Goal: Information Seeking & Learning: Learn about a topic

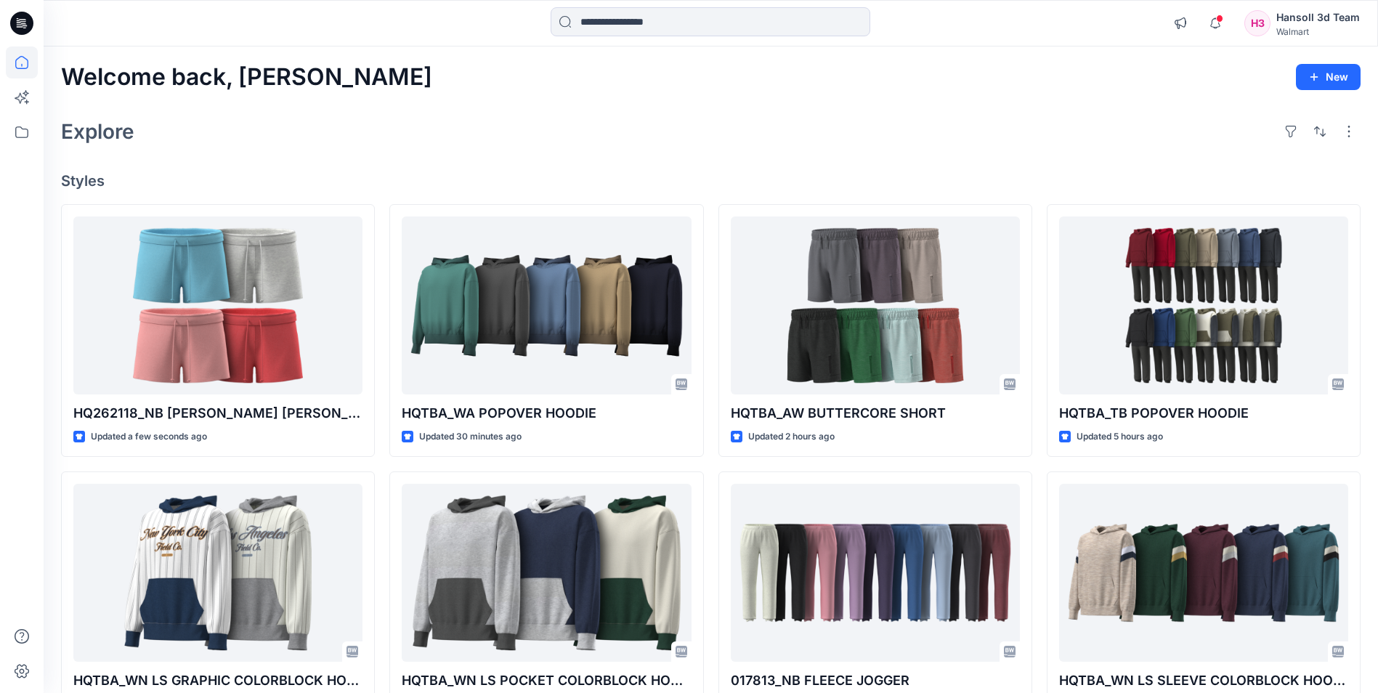
click at [623, 143] on div "Explore" at bounding box center [710, 131] width 1299 height 35
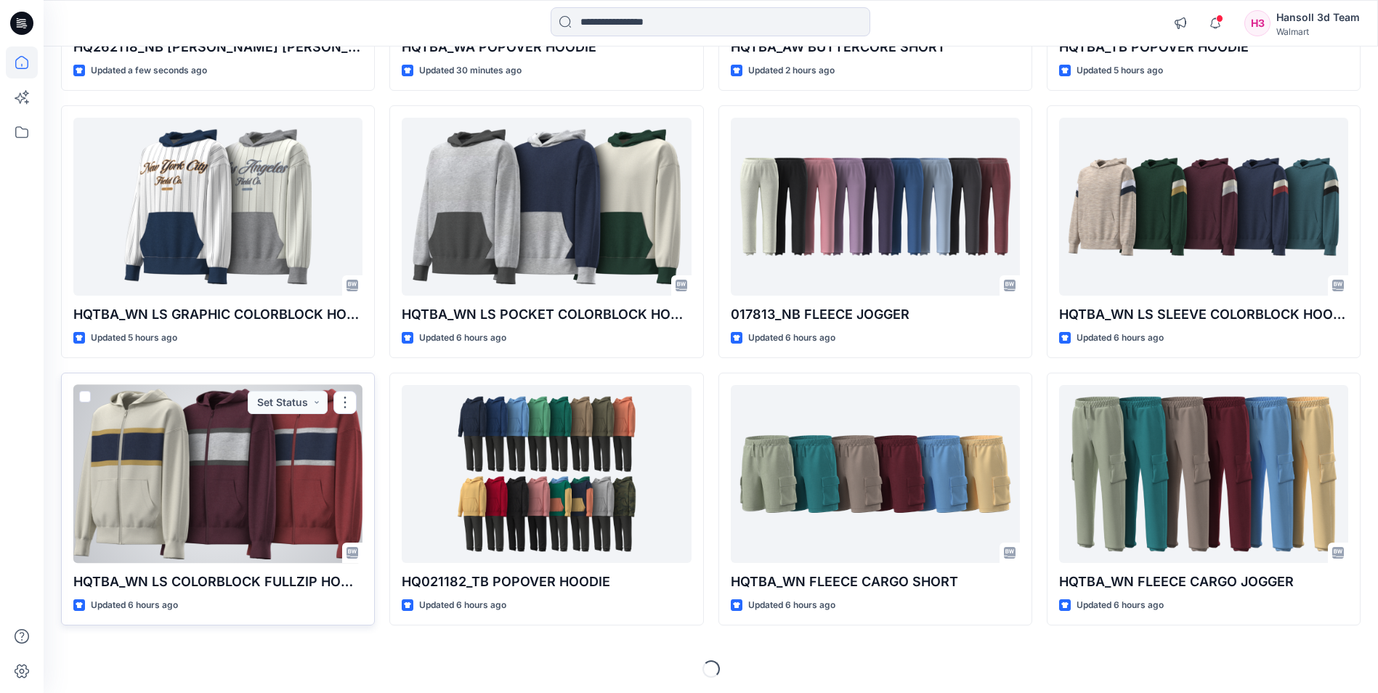
scroll to position [368, 0]
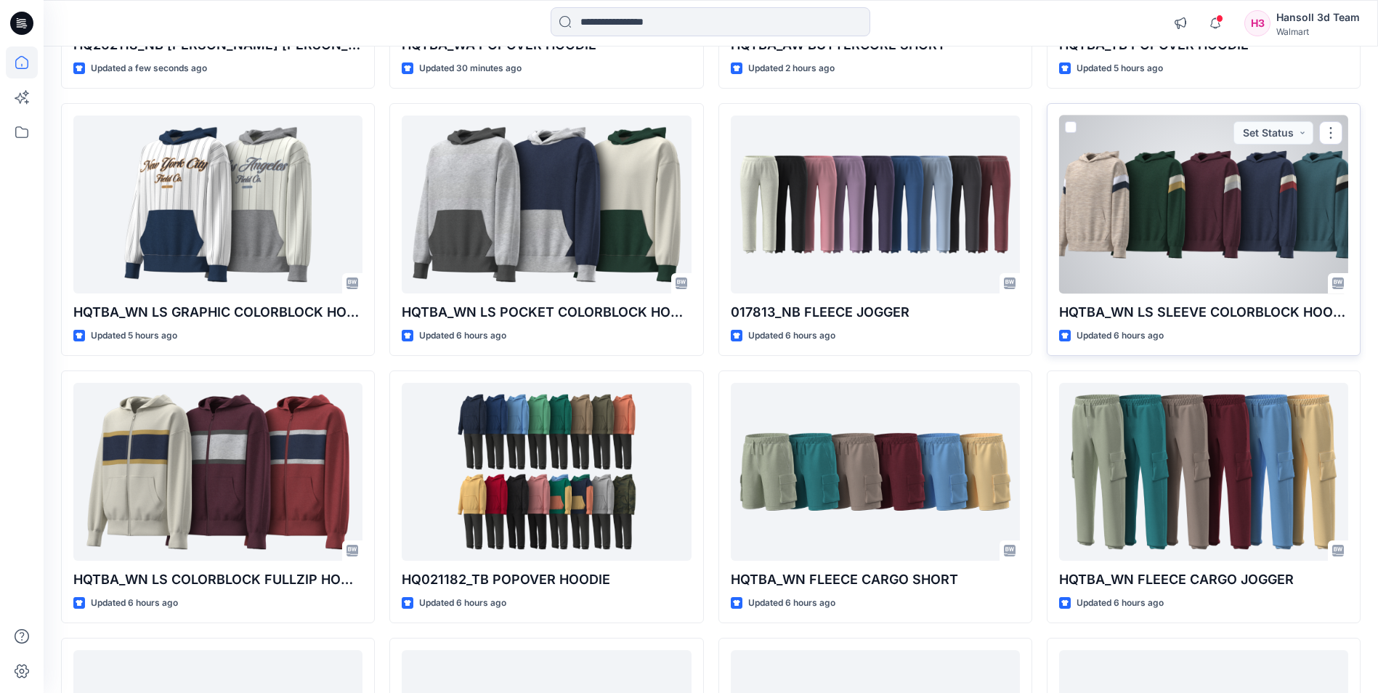
click at [1352, 103] on div "HQTBA_WN LS SLEEVE COLORBLOCK HOODIE Updated 6 hours ago Set Status" at bounding box center [1204, 229] width 314 height 253
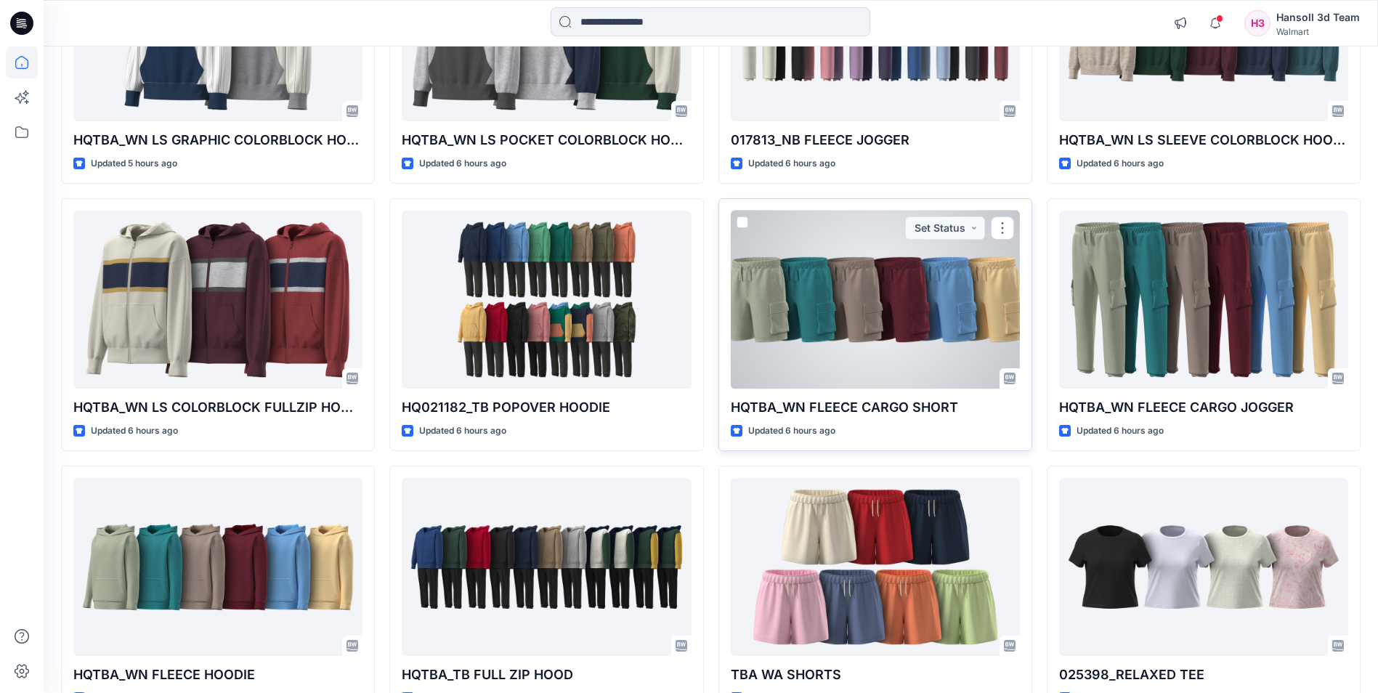
scroll to position [659, 0]
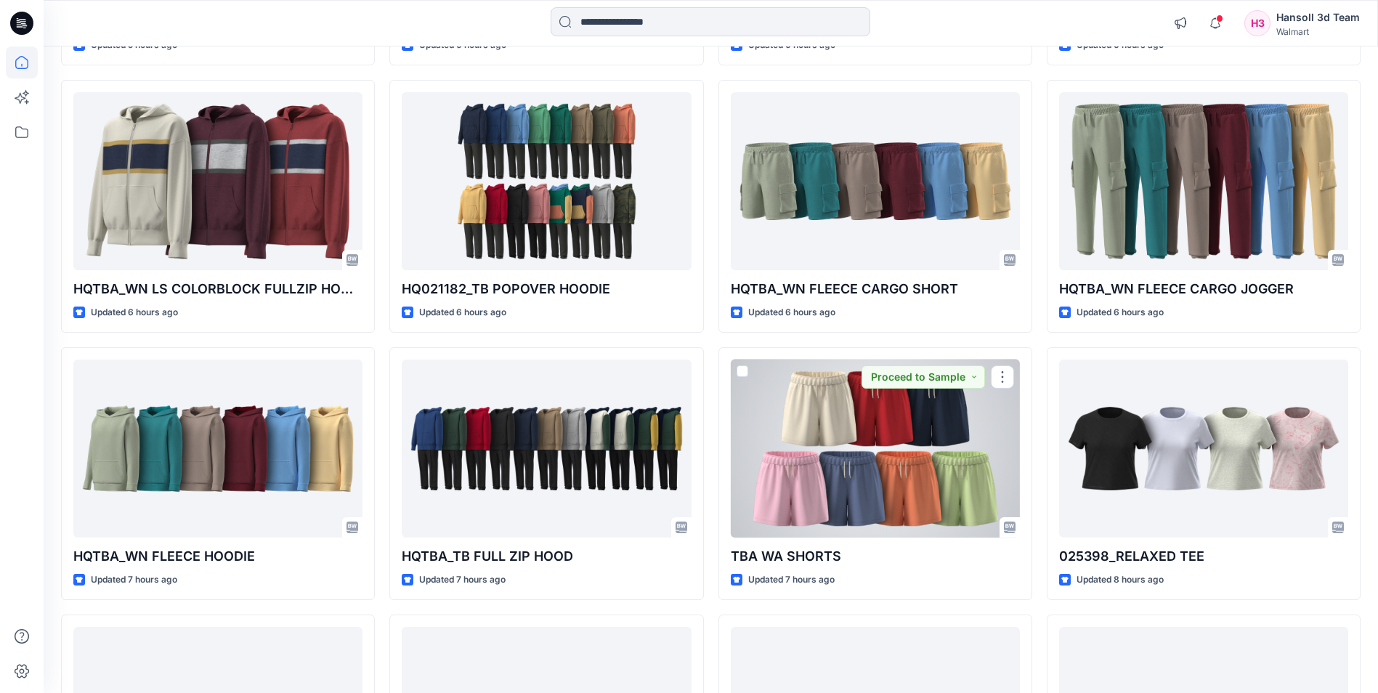
drag, startPoint x: 881, startPoint y: 487, endPoint x: 876, endPoint y: 469, distance: 18.2
click at [881, 484] on div at bounding box center [875, 449] width 289 height 178
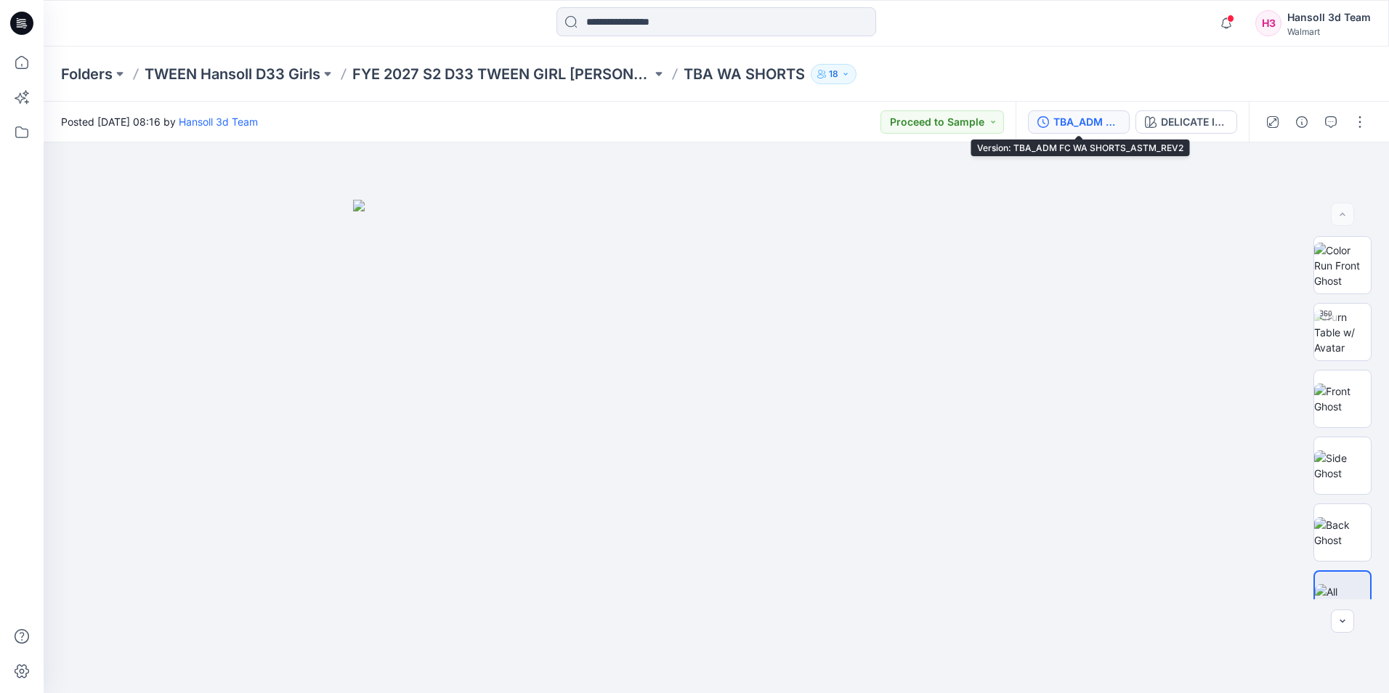
click at [1090, 124] on div "TBA_ADM FC WA SHORTS_ASTM_REV2" at bounding box center [1086, 122] width 67 height 16
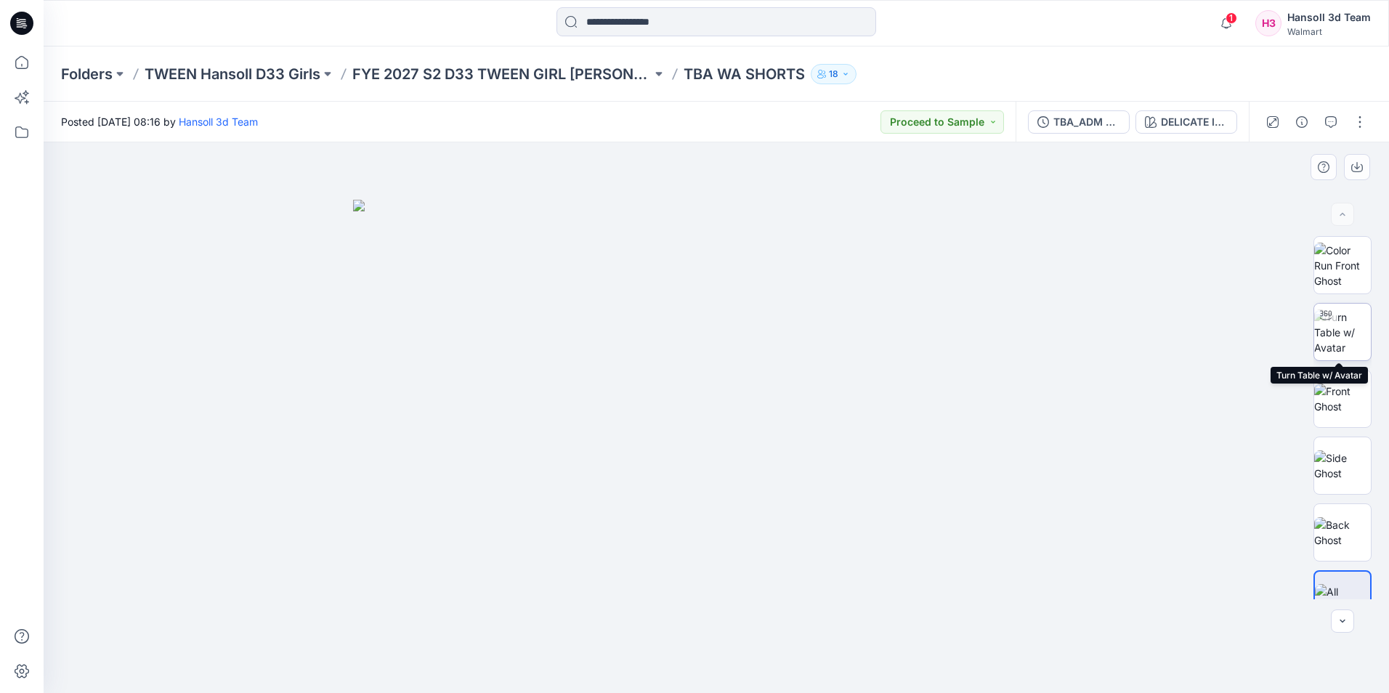
click at [1341, 335] on img at bounding box center [1342, 332] width 57 height 46
click at [871, 272] on div at bounding box center [716, 417] width 1345 height 551
